Goal: Check status

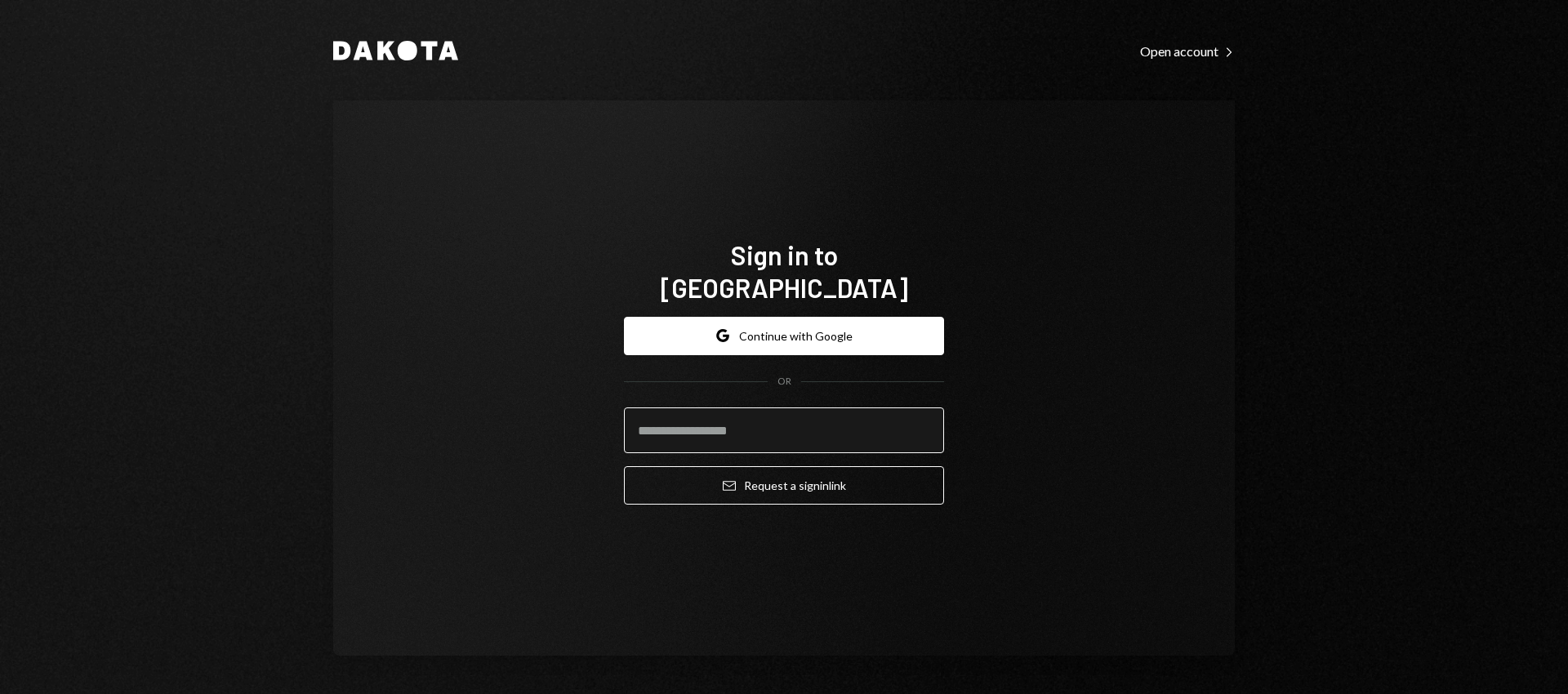
click at [714, 416] on input "email" at bounding box center [784, 431] width 320 height 46
type input "**********"
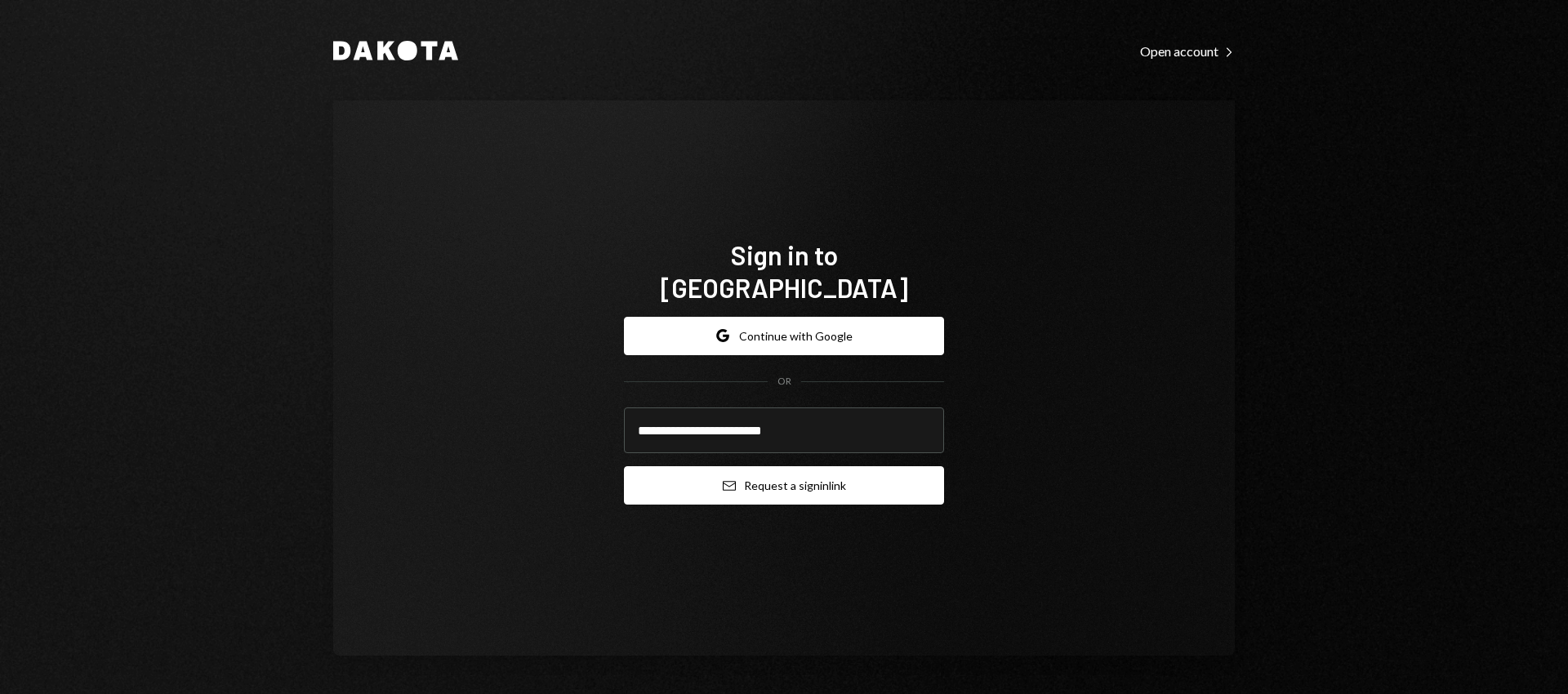
click at [732, 469] on button "Email Request a sign in link" at bounding box center [784, 486] width 320 height 38
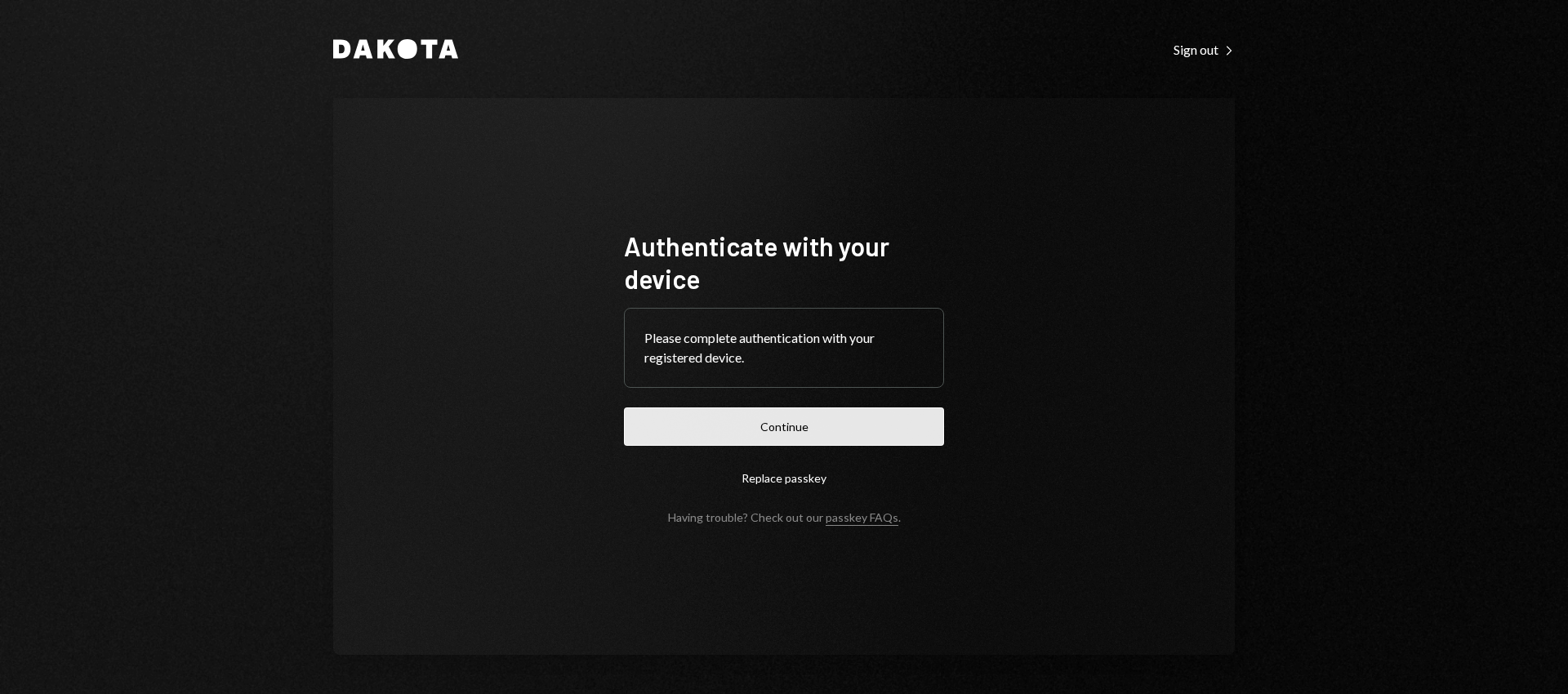
click at [825, 429] on button "Continue" at bounding box center [784, 427] width 320 height 38
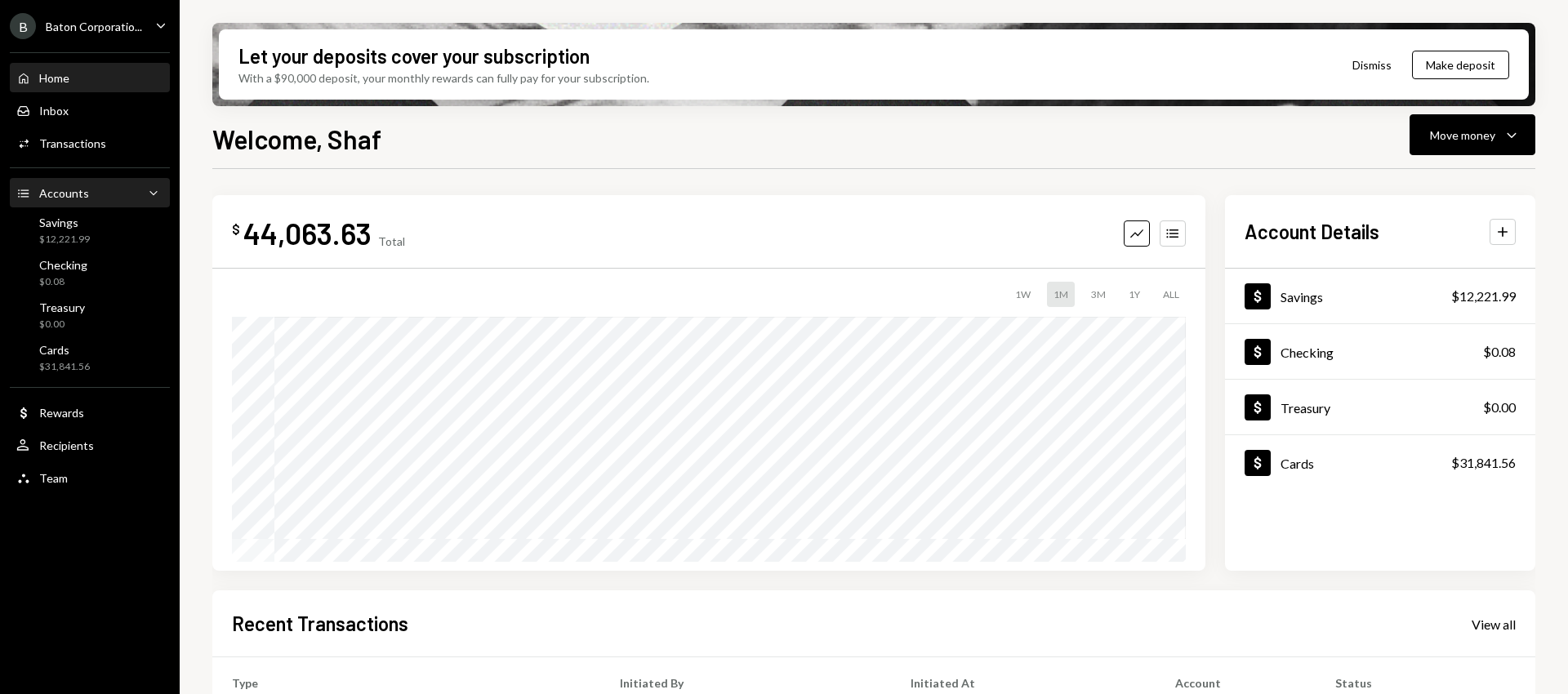
click at [72, 199] on div "Accounts" at bounding box center [64, 193] width 50 height 14
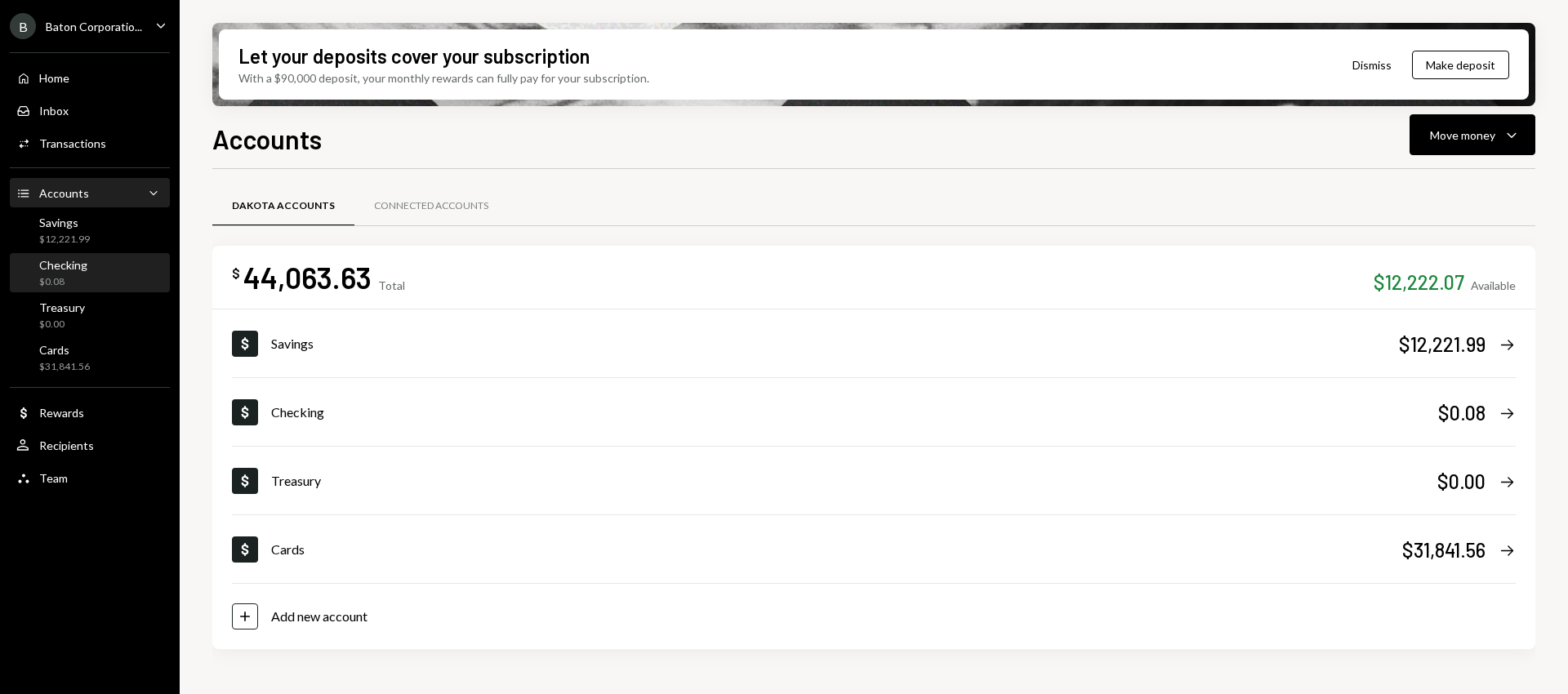
click at [93, 271] on div "Checking $0.08" at bounding box center [90, 274] width 147 height 31
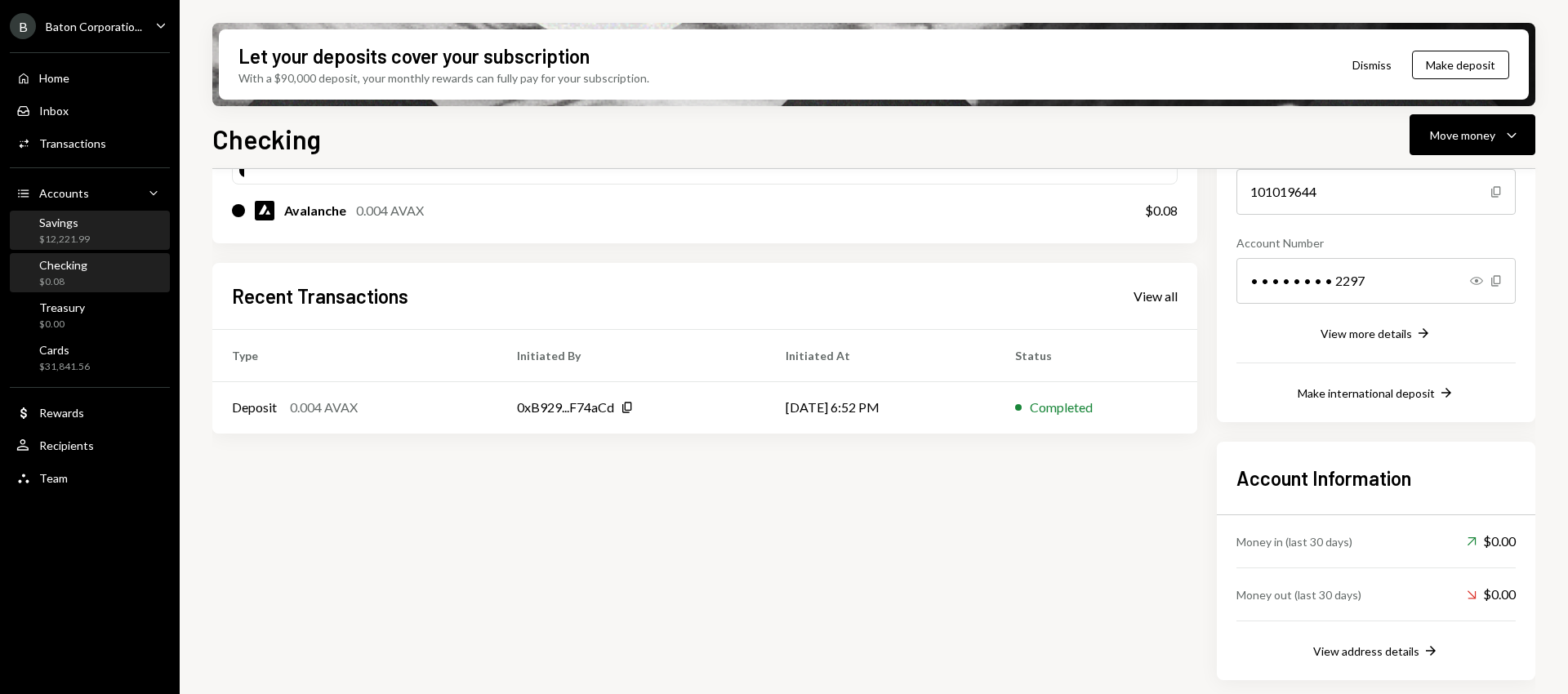
click at [72, 231] on div "Savings $12,221.99" at bounding box center [65, 231] width 51 height 31
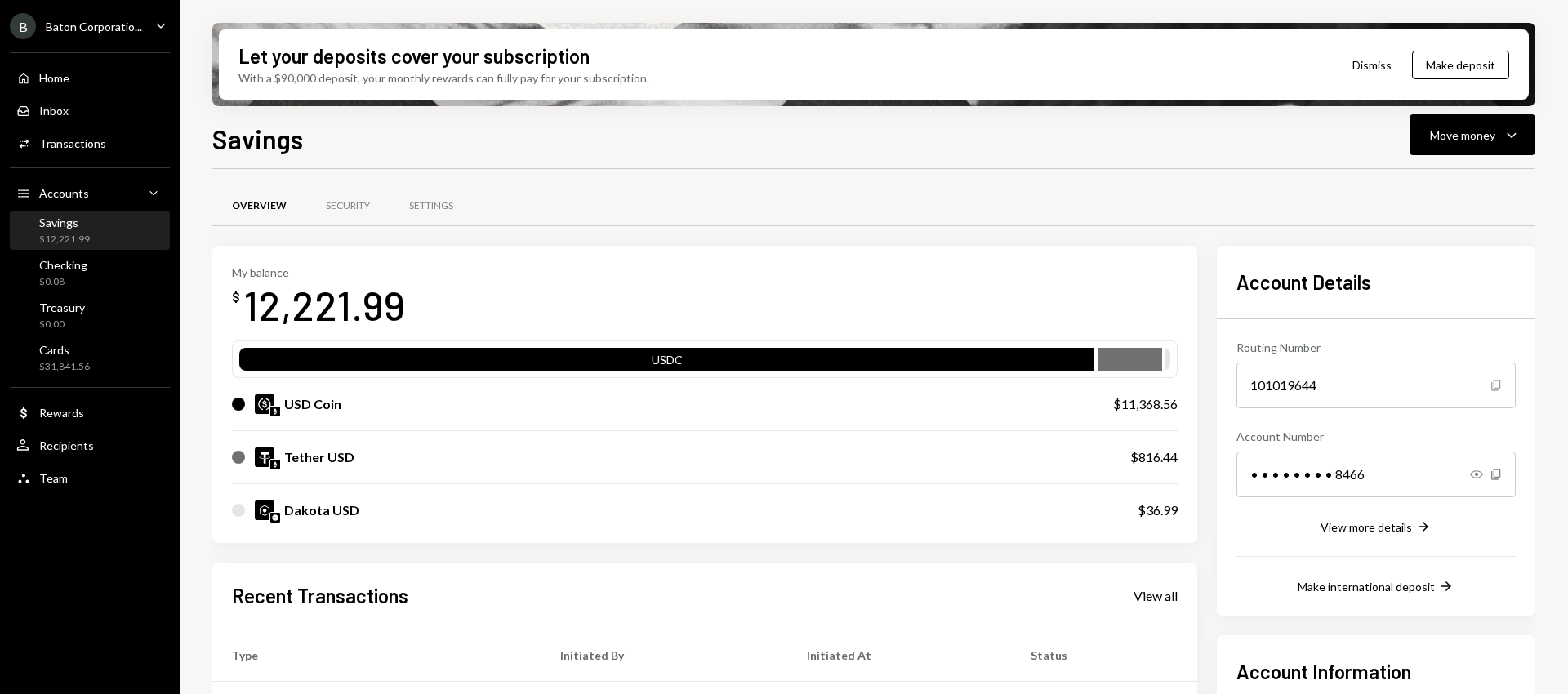
click at [1497, 387] on icon "Copy" at bounding box center [1497, 386] width 13 height 13
click at [1498, 476] on icon "Copy" at bounding box center [1497, 475] width 13 height 13
click at [62, 355] on div "Cards" at bounding box center [65, 350] width 51 height 14
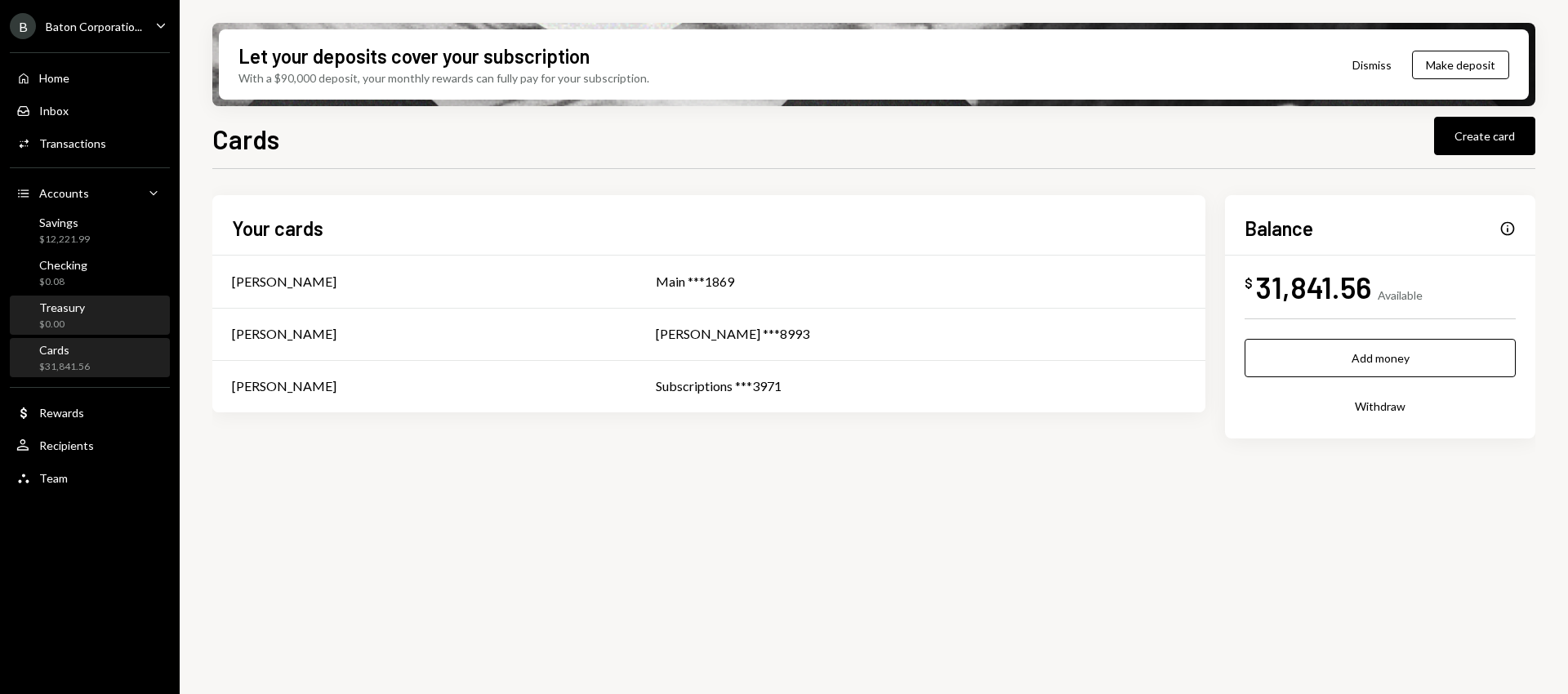
click at [69, 317] on div "Treasury $0.00" at bounding box center [62, 316] width 46 height 31
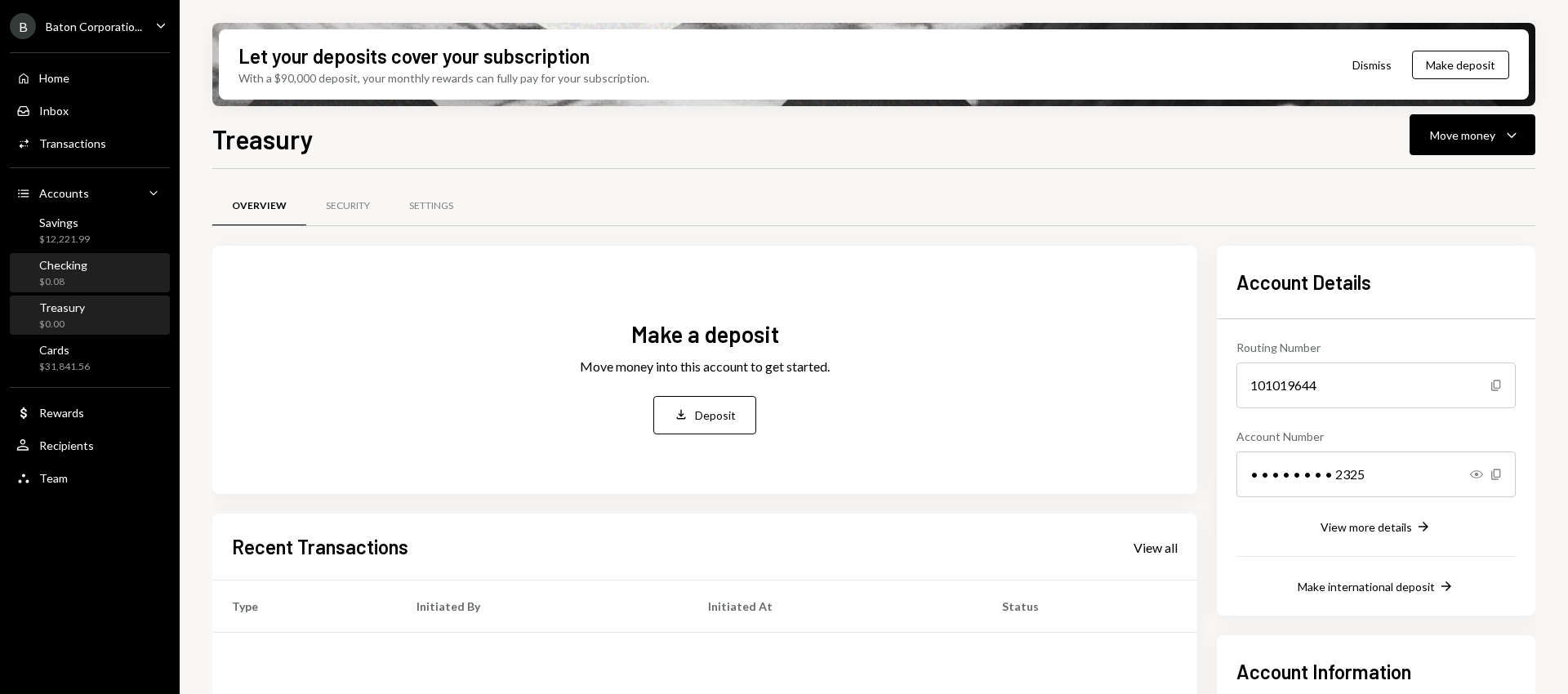
click at [60, 269] on div "Checking" at bounding box center [63, 265] width 48 height 14
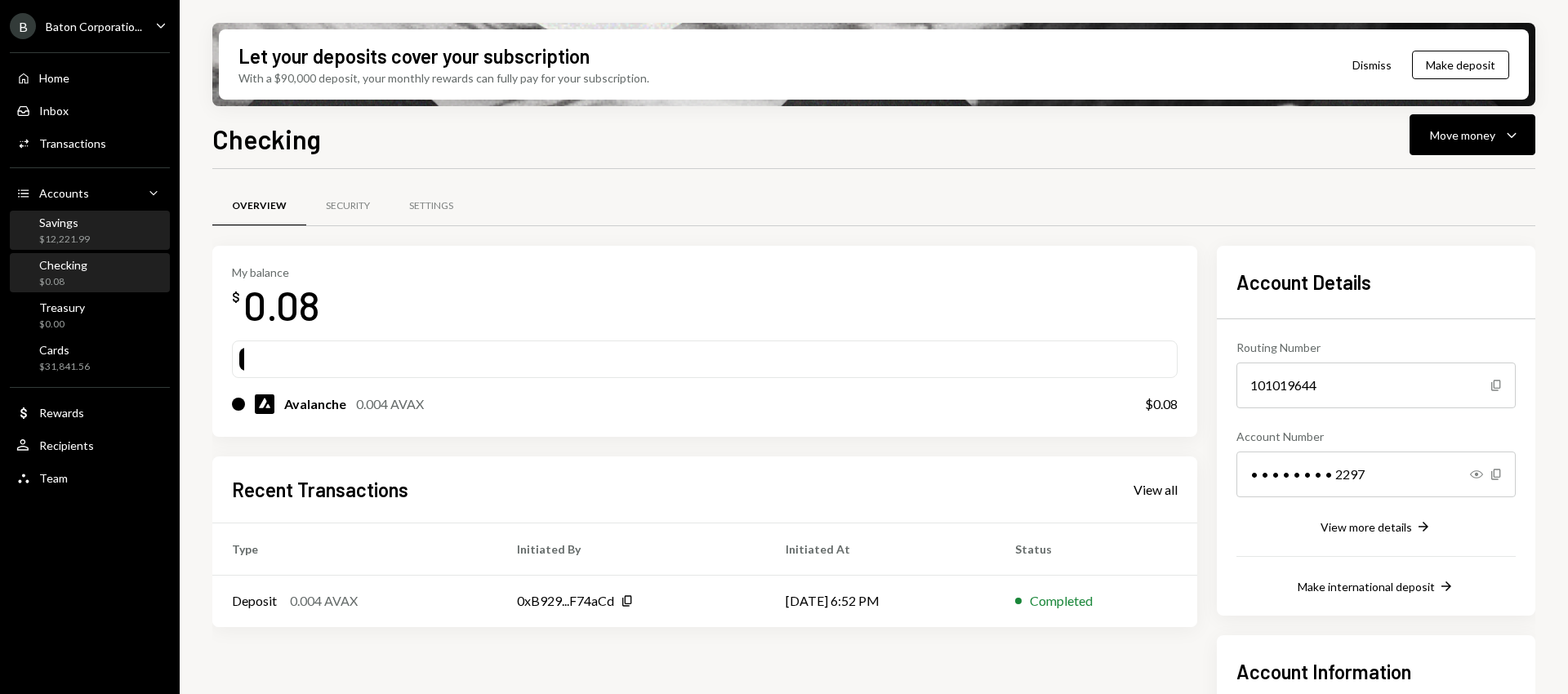
click at [78, 240] on div "$12,221.99" at bounding box center [65, 240] width 51 height 14
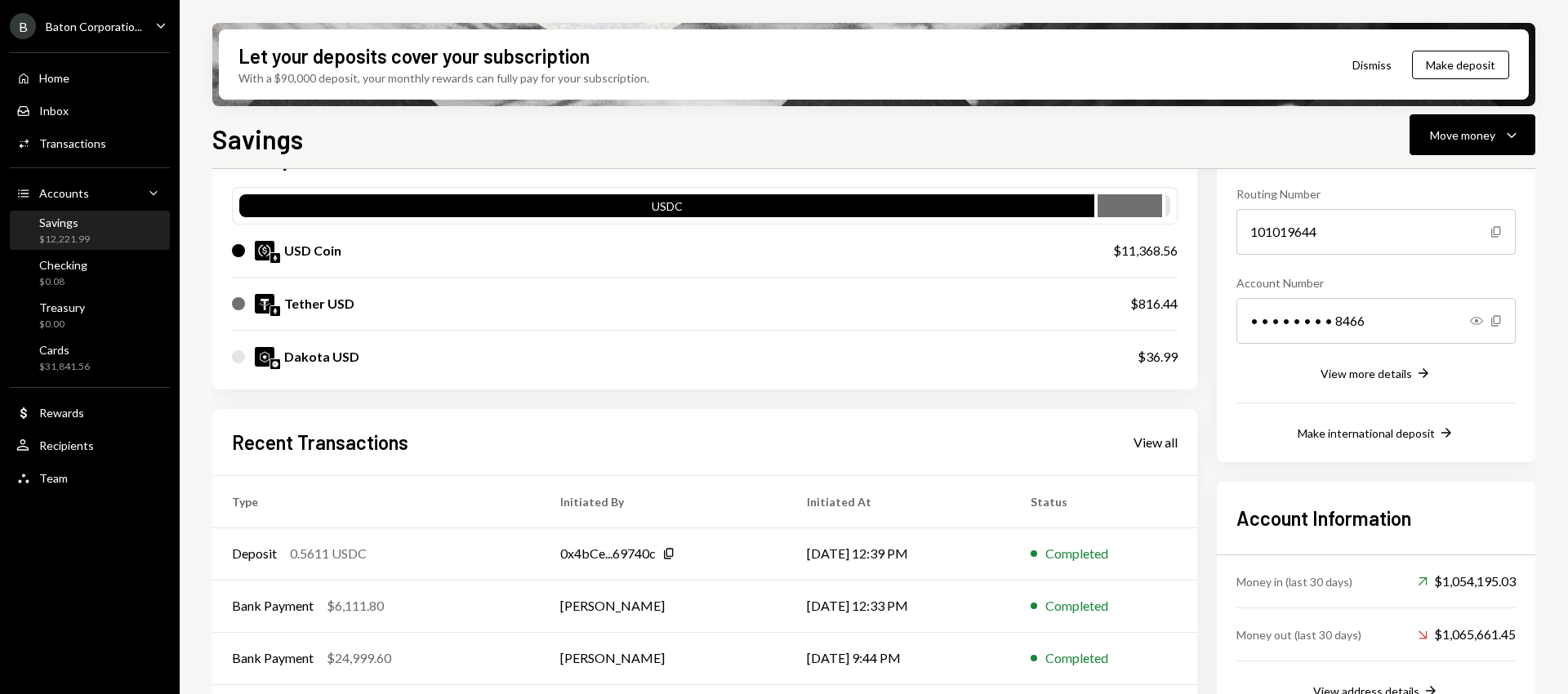
scroll to position [262, 0]
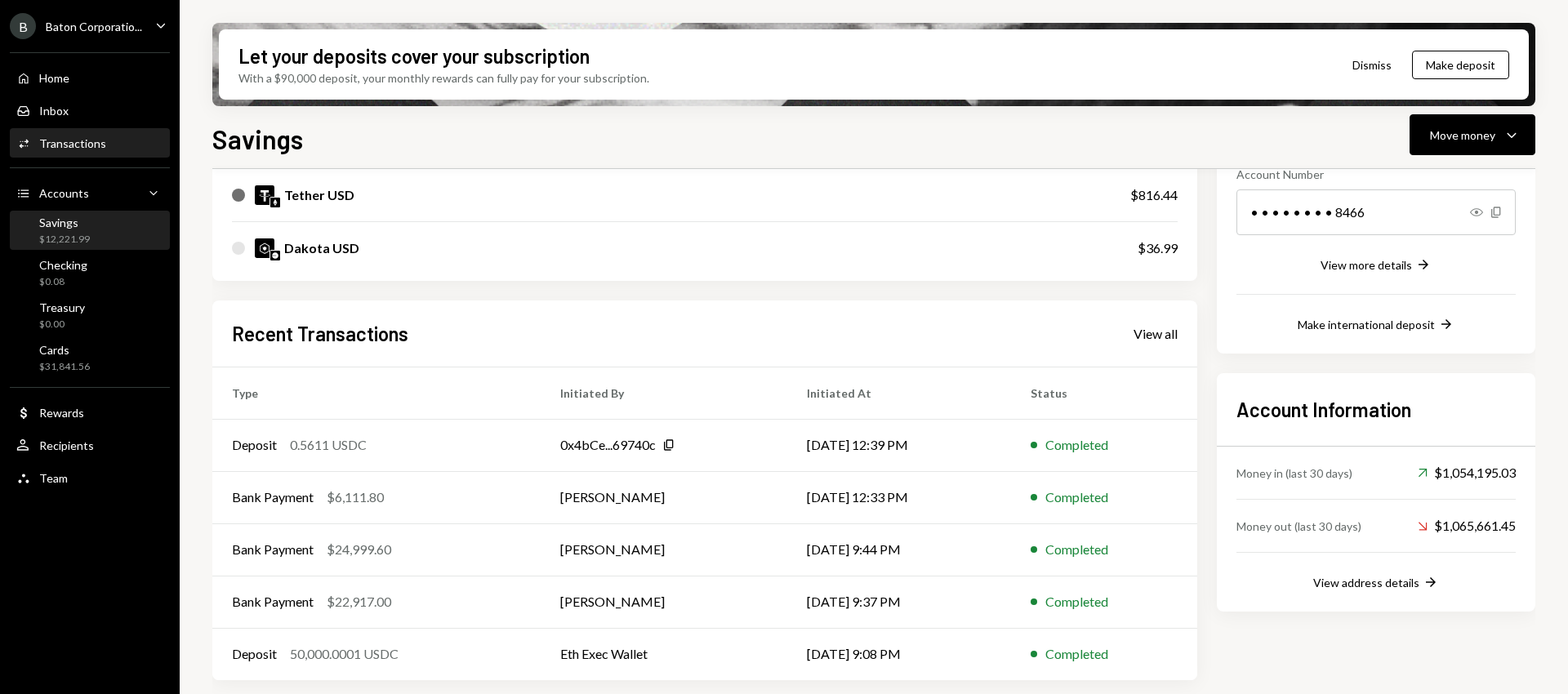
click at [82, 144] on div "Transactions" at bounding box center [73, 143] width 67 height 14
